Goal: Use online tool/utility: Utilize a website feature to perform a specific function

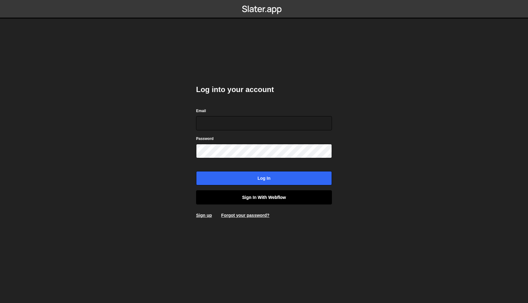
click at [240, 203] on link "Sign in with Webflow" at bounding box center [264, 197] width 136 height 14
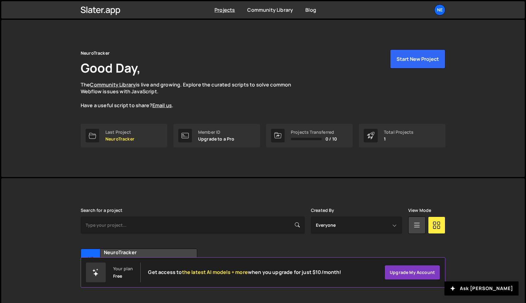
scroll to position [15, 0]
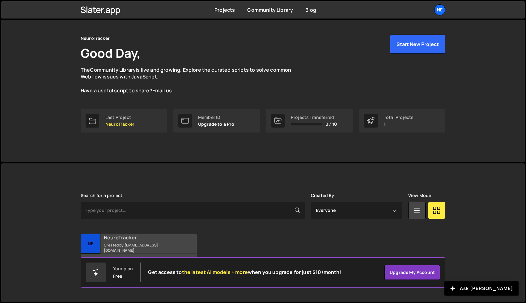
click at [124, 236] on h2 "NeuroTracker" at bounding box center [141, 237] width 74 height 7
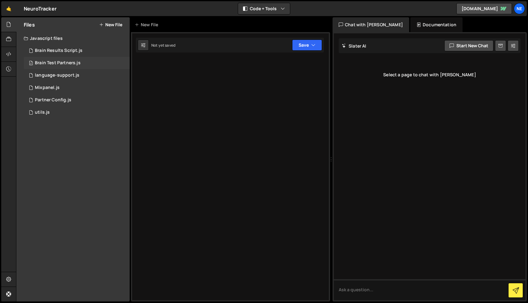
click at [91, 60] on div "2 Brain Test Partners.js 0" at bounding box center [77, 63] width 106 height 12
click at [79, 77] on div "1 language-support.js 0" at bounding box center [77, 75] width 106 height 12
click at [274, 44] on div "Dev and prod in sync" at bounding box center [268, 45] width 42 height 5
click at [247, 45] on icon at bounding box center [249, 45] width 4 height 5
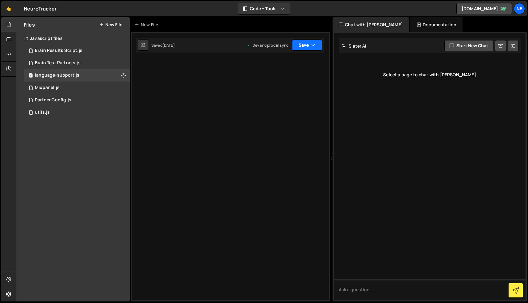
click at [314, 48] on button "Save" at bounding box center [307, 45] width 30 height 11
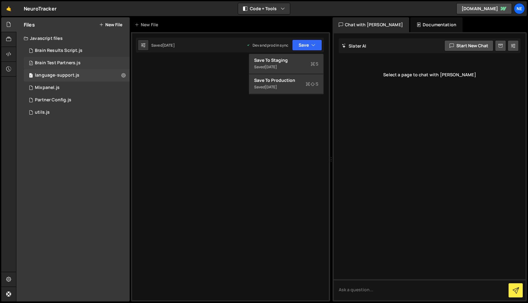
click at [82, 68] on div "2 Brain Test Partners.js 0" at bounding box center [77, 63] width 106 height 12
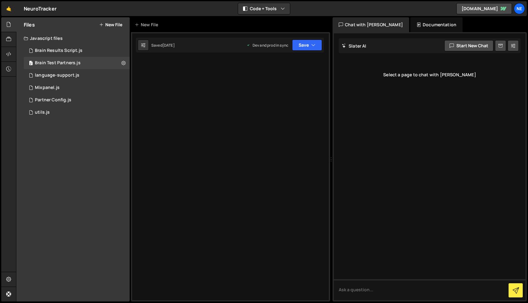
click at [292, 46] on div "Dev and prod in sync Upgrade to Edit Save Save to Staging S Saved 1 week ago Sa…" at bounding box center [285, 45] width 76 height 11
click at [300, 46] on button "Save" at bounding box center [307, 45] width 30 height 11
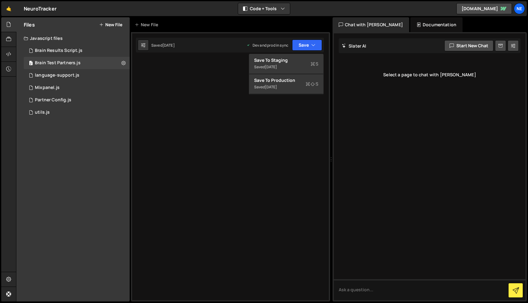
click at [205, 45] on div "Saved 1 week ago Dev and prod in sync Upgrade to Edit Save Save to Staging S Sa…" at bounding box center [230, 45] width 188 height 15
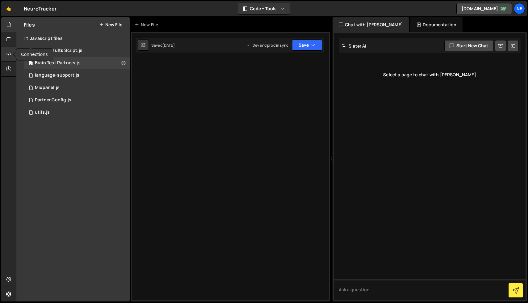
click at [7, 53] on icon at bounding box center [8, 54] width 5 height 7
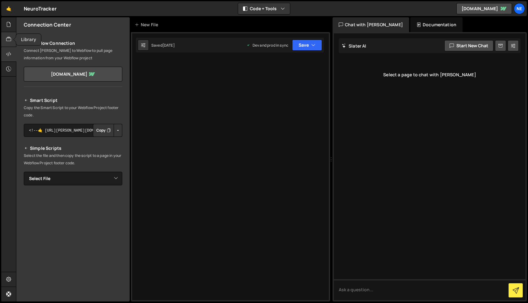
click at [10, 32] on div at bounding box center [8, 39] width 15 height 15
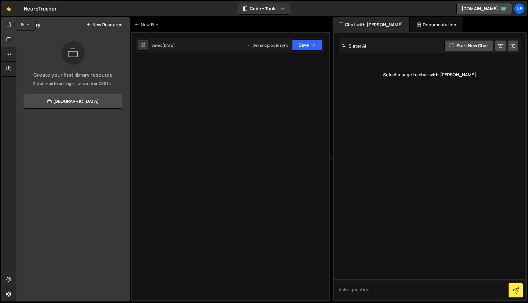
click at [7, 19] on div at bounding box center [8, 24] width 15 height 15
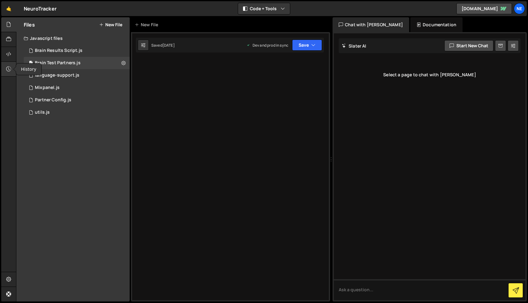
click at [3, 66] on div at bounding box center [8, 69] width 15 height 15
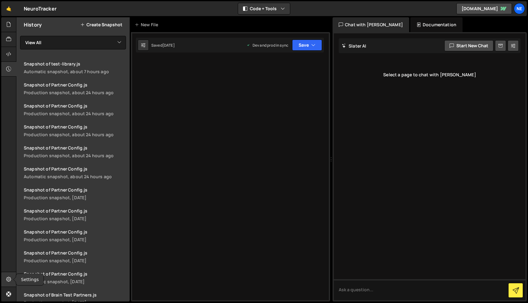
click at [3, 278] on div at bounding box center [8, 279] width 15 height 15
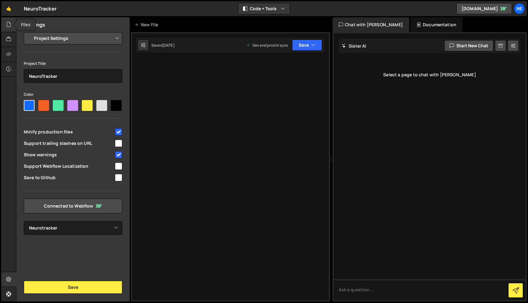
click at [5, 26] on div at bounding box center [8, 24] width 15 height 15
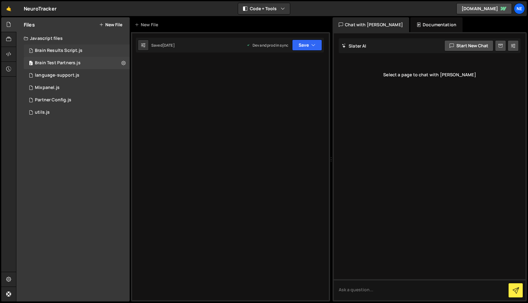
click at [31, 50] on span "1" at bounding box center [31, 51] width 4 height 5
